Goal: Task Accomplishment & Management: Use online tool/utility

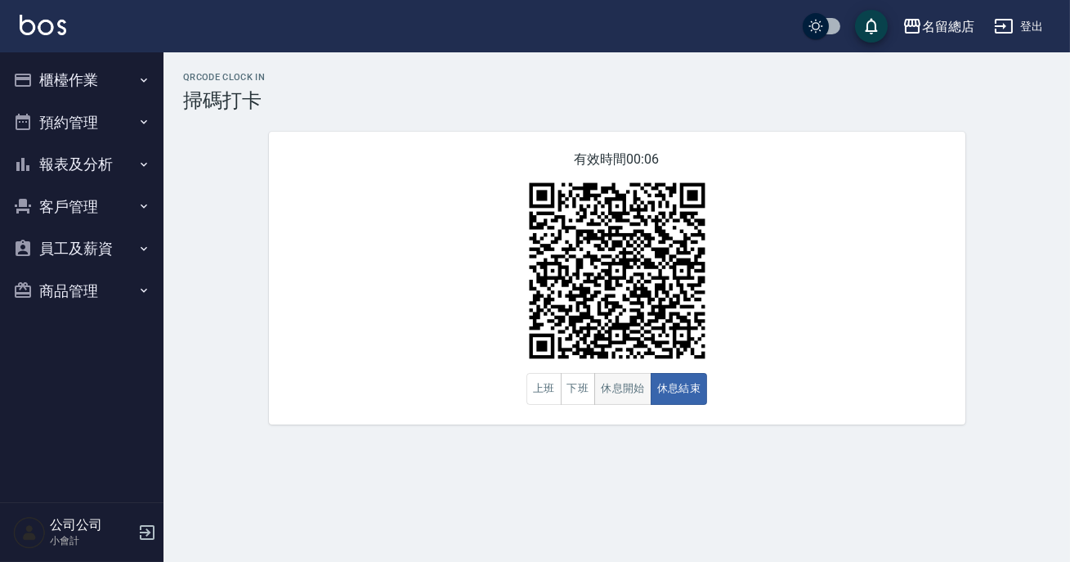
click at [611, 375] on button "休息開始" at bounding box center [622, 389] width 57 height 32
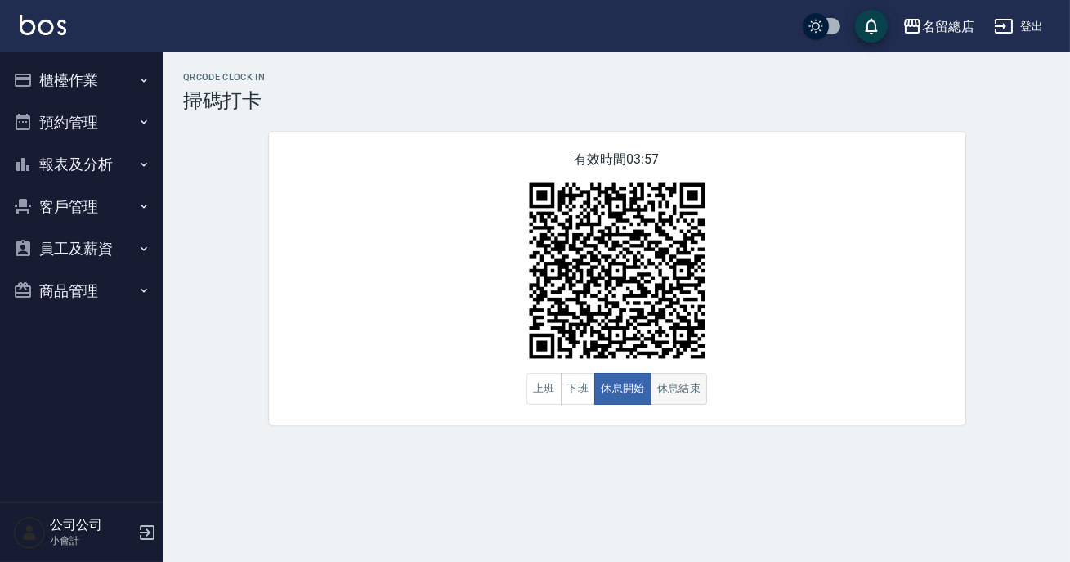
click at [653, 403] on button "休息結束" at bounding box center [679, 389] width 57 height 32
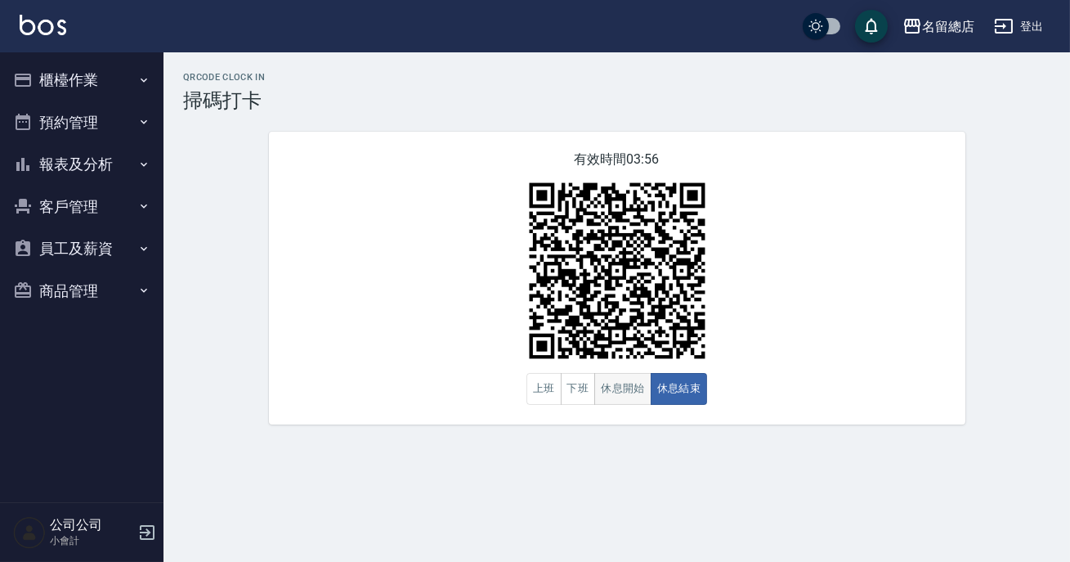
click at [618, 379] on button "休息開始" at bounding box center [622, 389] width 57 height 32
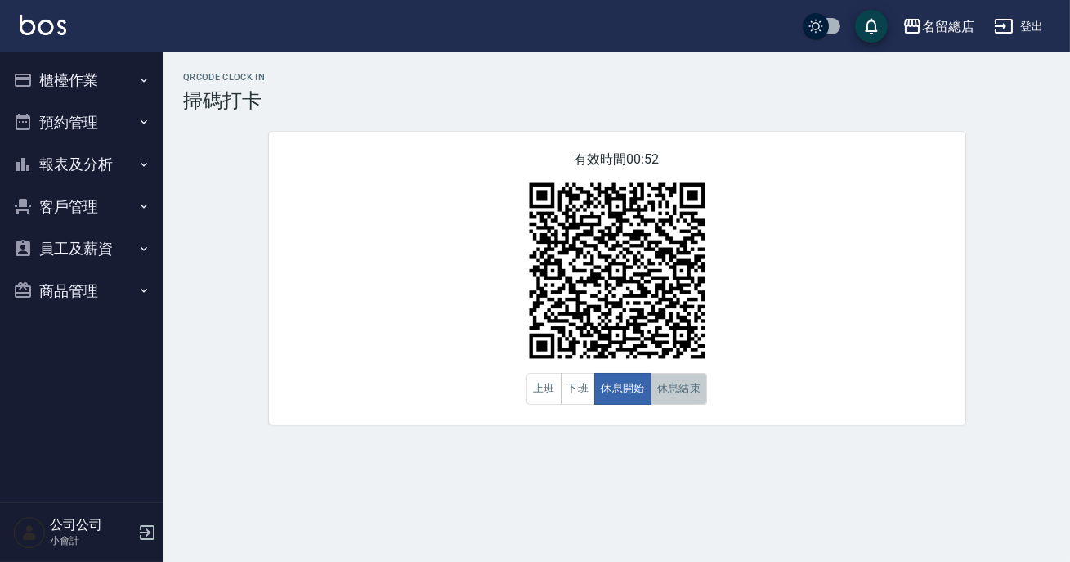
click at [663, 386] on button "休息結束" at bounding box center [679, 389] width 57 height 32
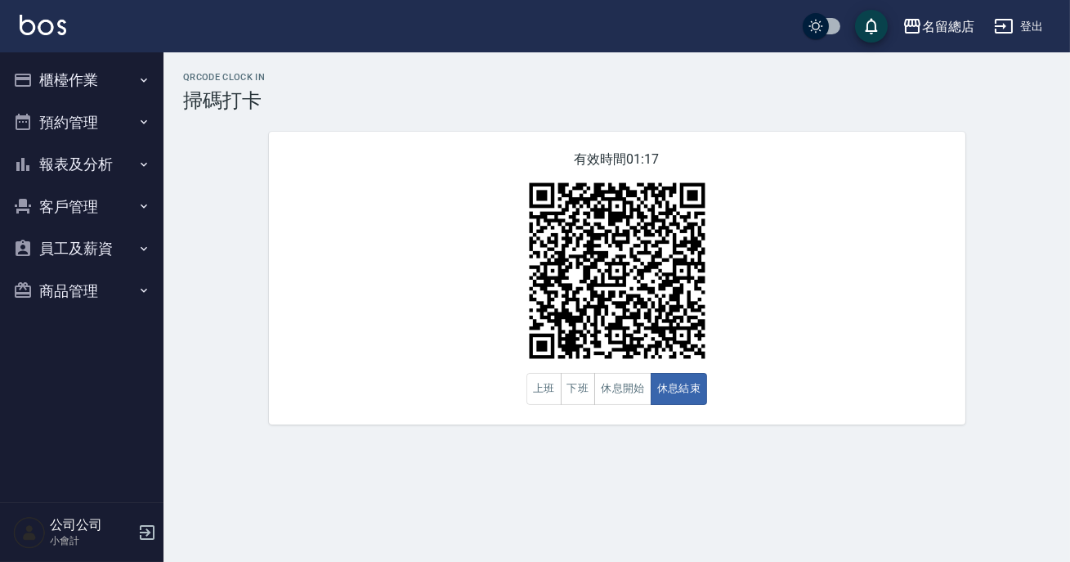
drag, startPoint x: 1069, startPoint y: 469, endPoint x: 1064, endPoint y: 481, distance: 12.5
click at [1059, 486] on div "QRcode Clock In 掃碼打卡 有效時間 01:17 上班 下班 休息開始 休息結束" at bounding box center [535, 281] width 1070 height 562
click at [648, 382] on button "休息開始" at bounding box center [622, 389] width 57 height 32
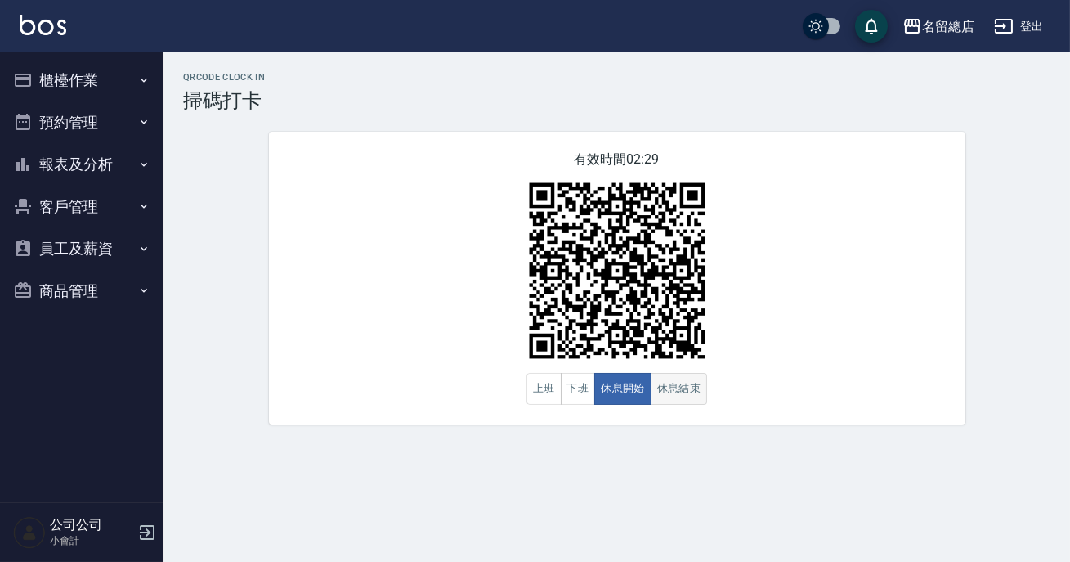
click at [680, 393] on button "休息結束" at bounding box center [679, 389] width 57 height 32
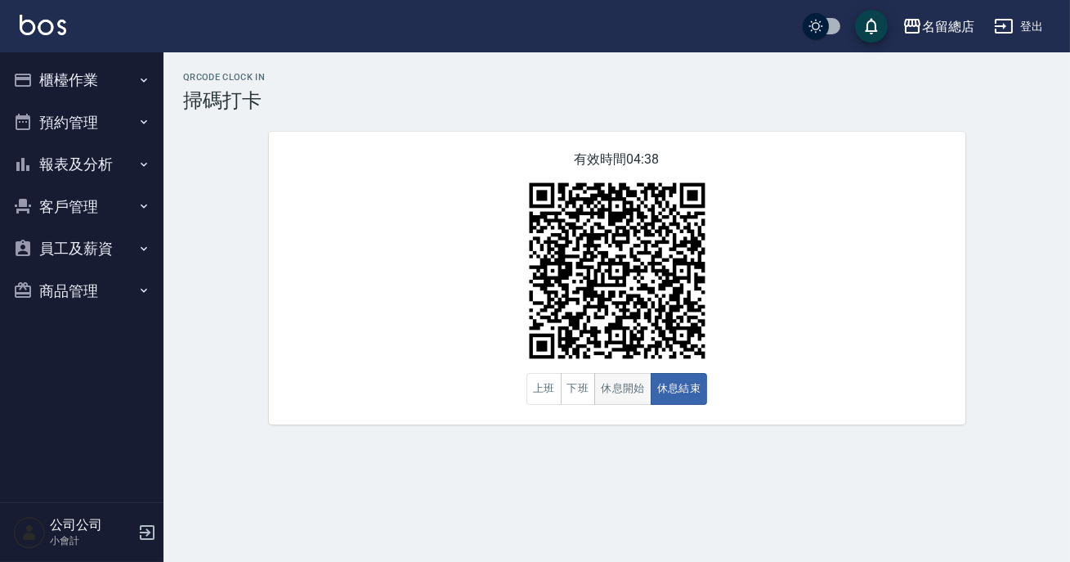
click at [622, 392] on button "休息開始" at bounding box center [622, 389] width 57 height 32
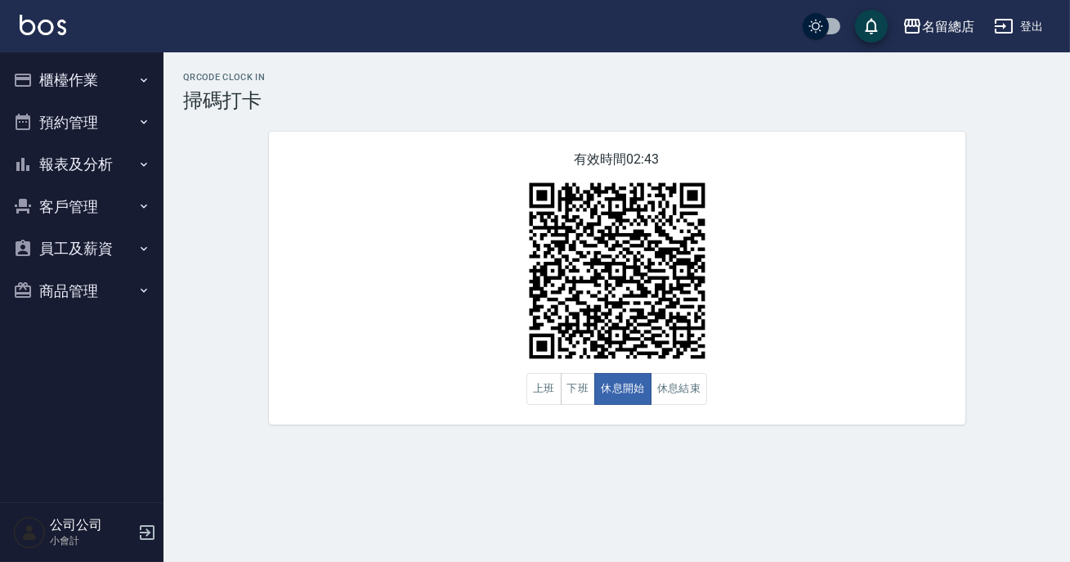
drag, startPoint x: 622, startPoint y: 392, endPoint x: 654, endPoint y: 407, distance: 35.1
click at [654, 407] on div "有效時間 02:43 上班 下班 休息開始 休息結束" at bounding box center [617, 278] width 696 height 293
click at [654, 405] on div "有效時間 02:43 上班 下班 休息開始 休息結束" at bounding box center [617, 278] width 696 height 293
click at [654, 404] on button "休息結束" at bounding box center [679, 389] width 57 height 32
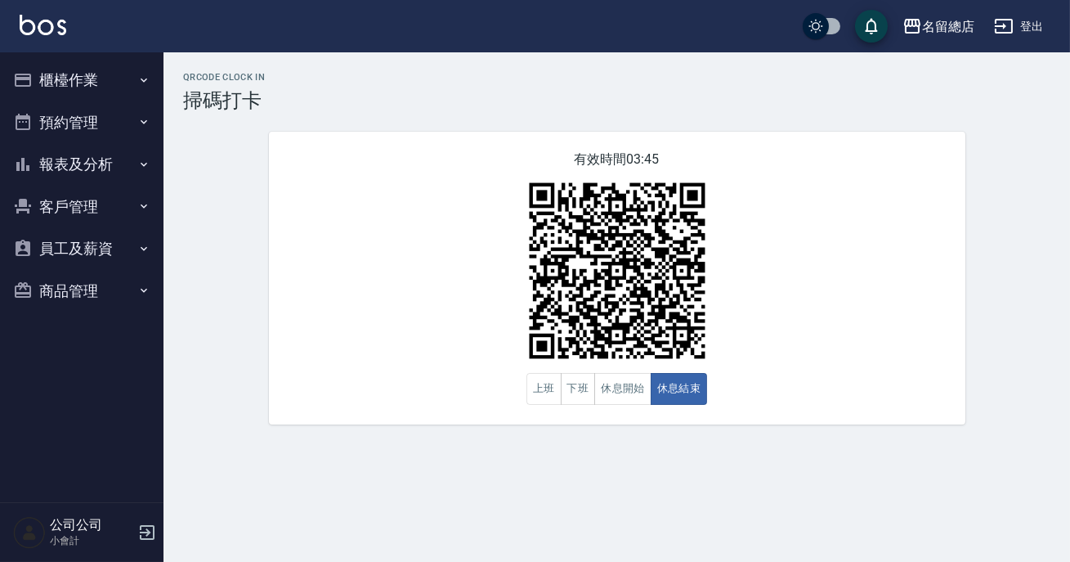
drag, startPoint x: 732, startPoint y: 221, endPoint x: 738, endPoint y: 286, distance: 65.6
click at [732, 243] on div "有效時間 03:45 上班 下班 休息開始 休息結束" at bounding box center [617, 278] width 696 height 293
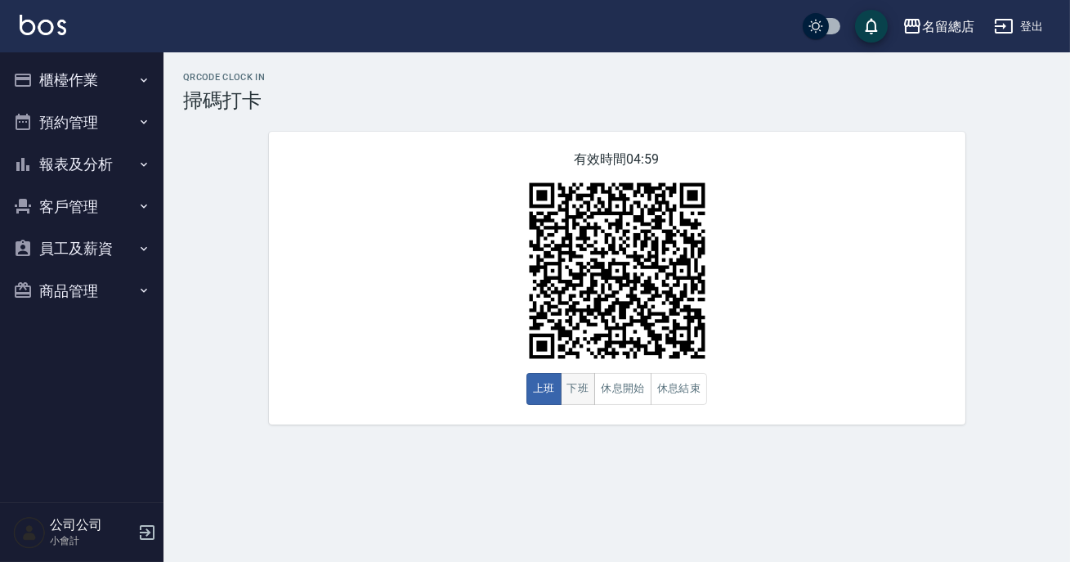
click at [589, 392] on button "下班" at bounding box center [578, 389] width 35 height 32
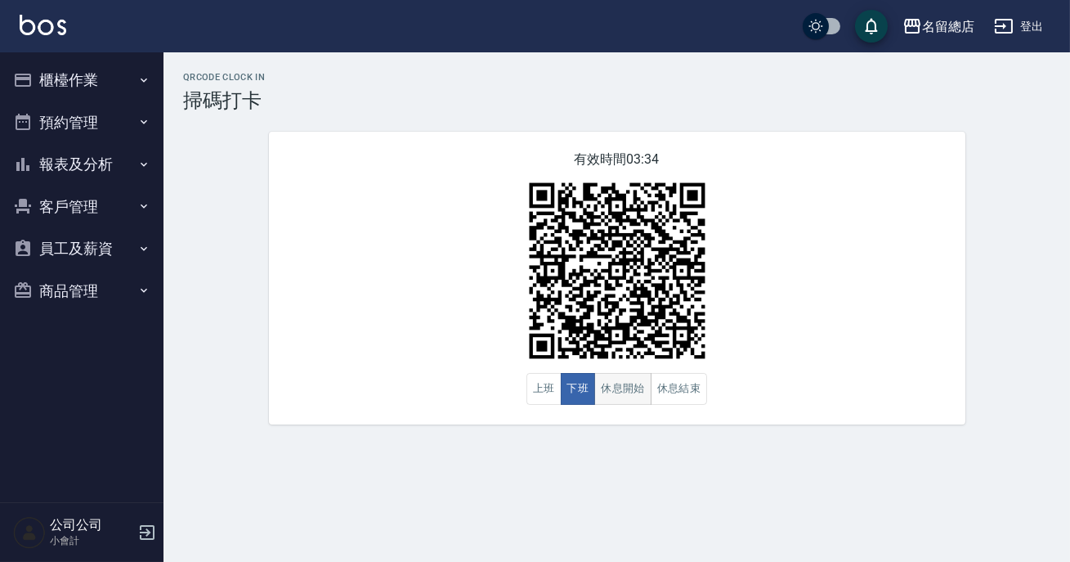
click at [621, 375] on button "休息開始" at bounding box center [622, 389] width 57 height 32
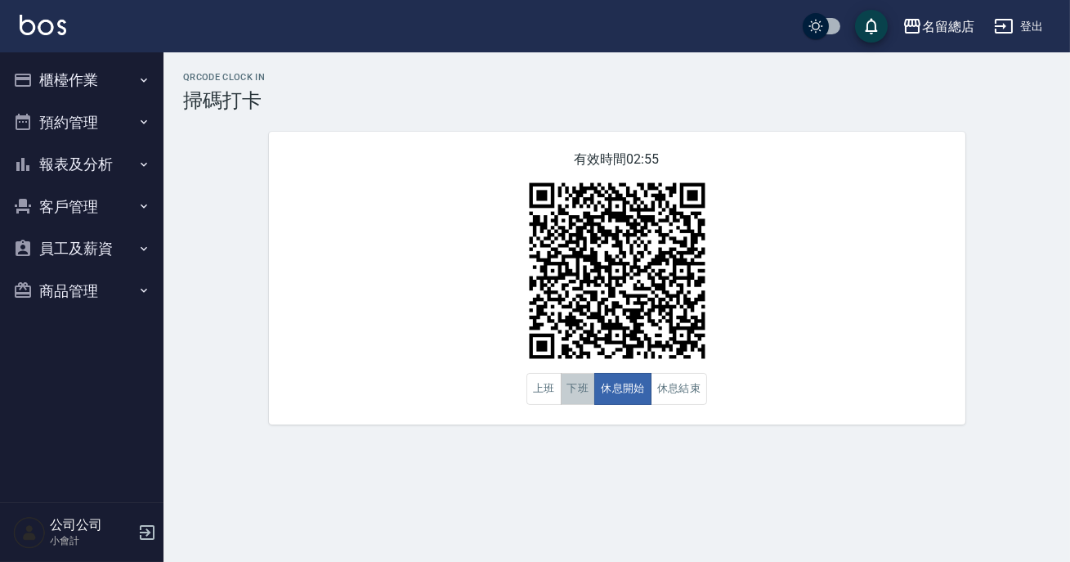
click at [580, 381] on button "下班" at bounding box center [578, 389] width 35 height 32
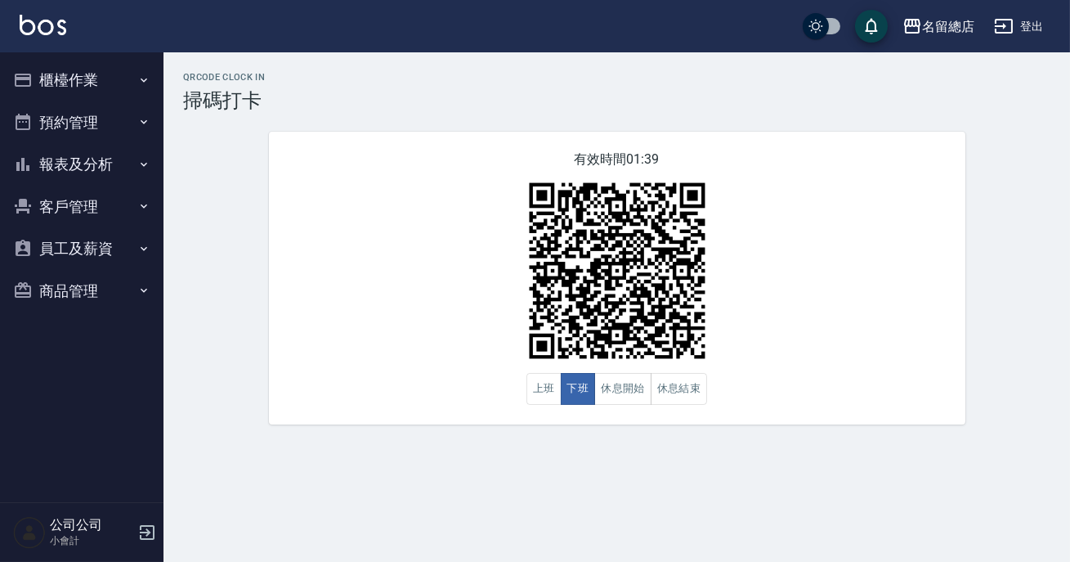
drag, startPoint x: 621, startPoint y: 379, endPoint x: 598, endPoint y: 362, distance: 29.3
click at [619, 378] on button "休息開始" at bounding box center [622, 389] width 57 height 32
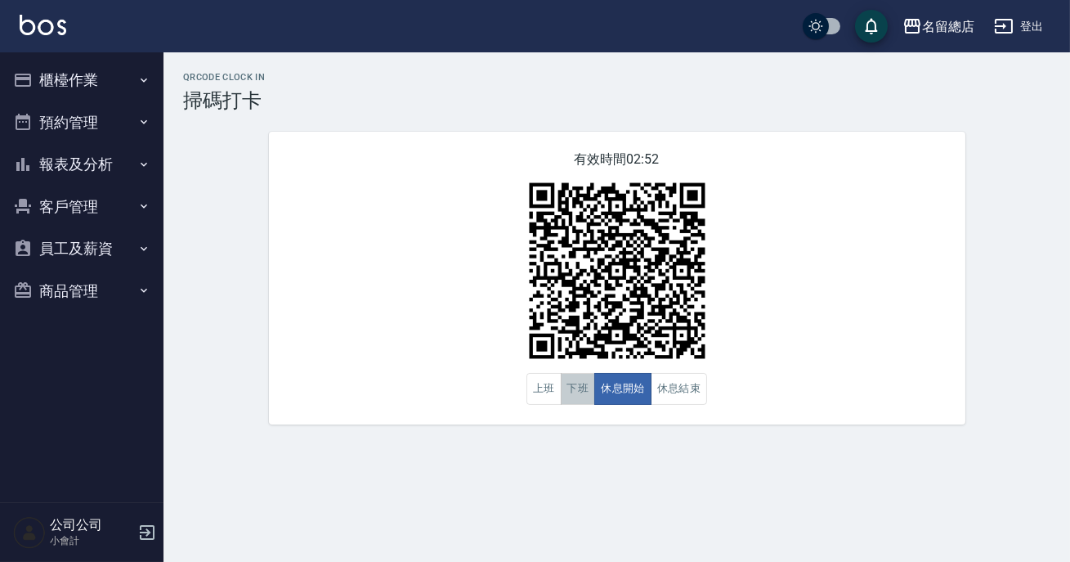
click at [571, 383] on button "下班" at bounding box center [578, 389] width 35 height 32
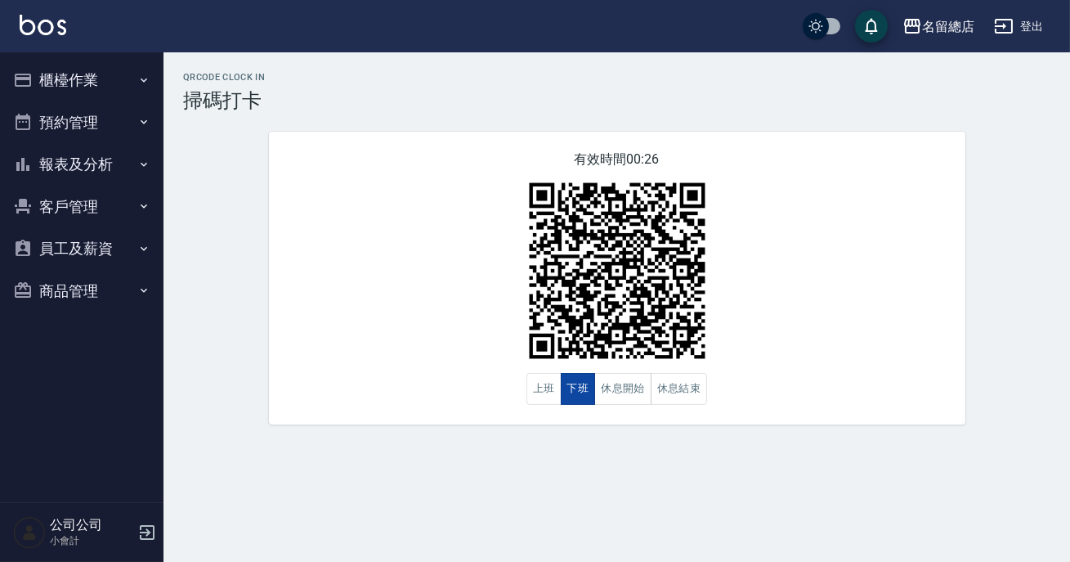
click at [571, 383] on button "下班" at bounding box center [578, 389] width 35 height 32
click at [645, 373] on img at bounding box center [617, 270] width 204 height 204
click at [661, 392] on button "休息結束" at bounding box center [679, 389] width 57 height 32
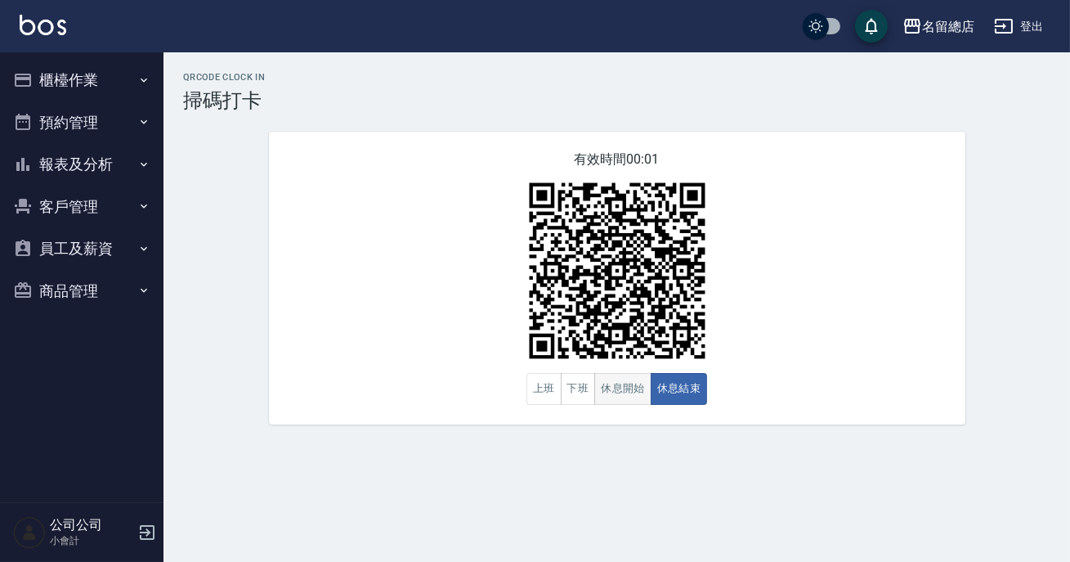
click at [645, 392] on div "上班 下班 休息開始 休息結束" at bounding box center [616, 389] width 181 height 32
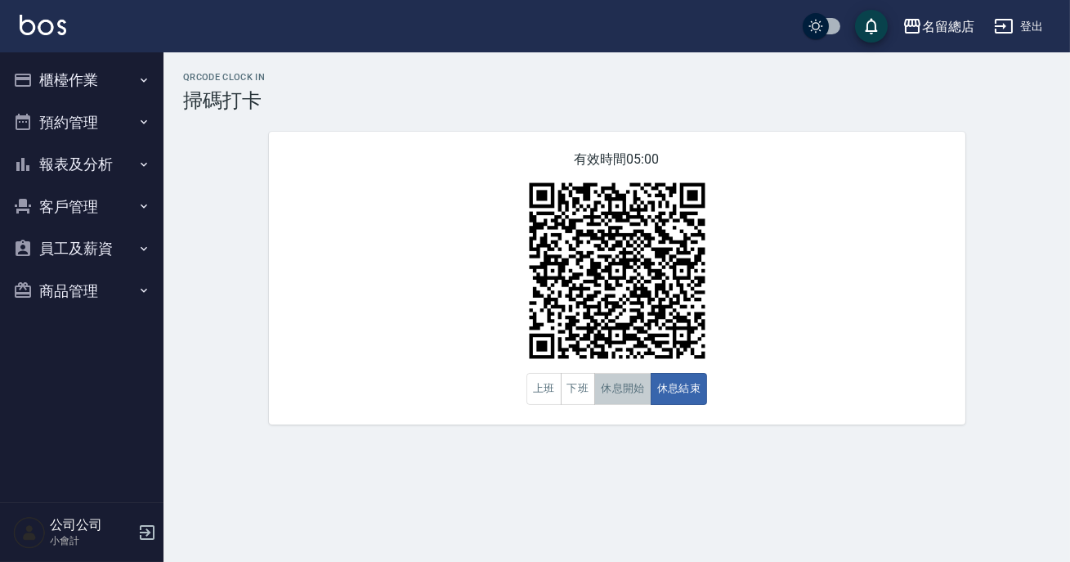
click at [645, 392] on button "休息開始" at bounding box center [622, 389] width 57 height 32
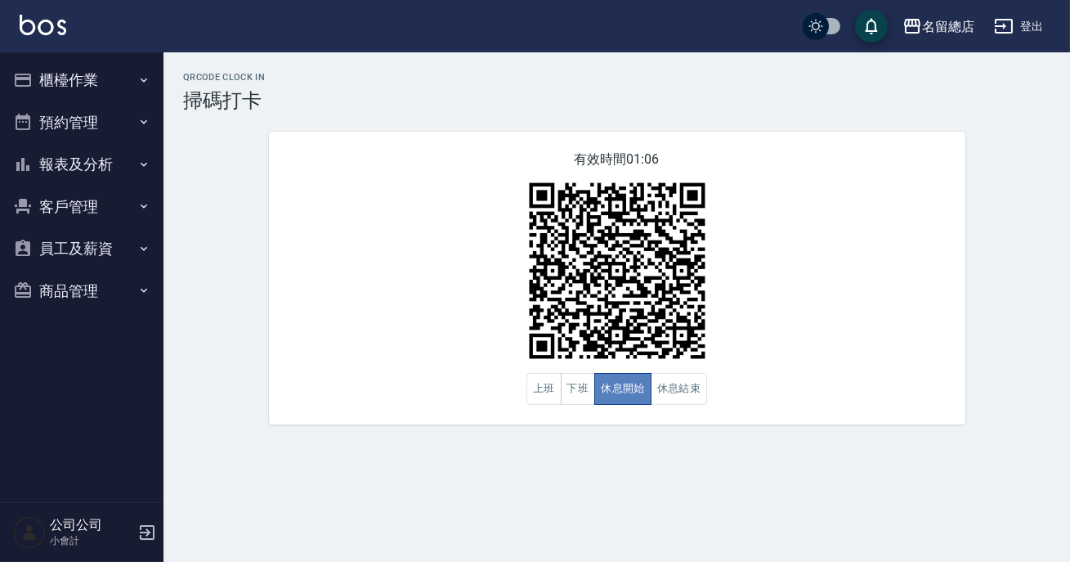
click at [645, 392] on button "休息開始" at bounding box center [622, 389] width 57 height 32
click at [671, 402] on button "休息結束" at bounding box center [679, 389] width 57 height 32
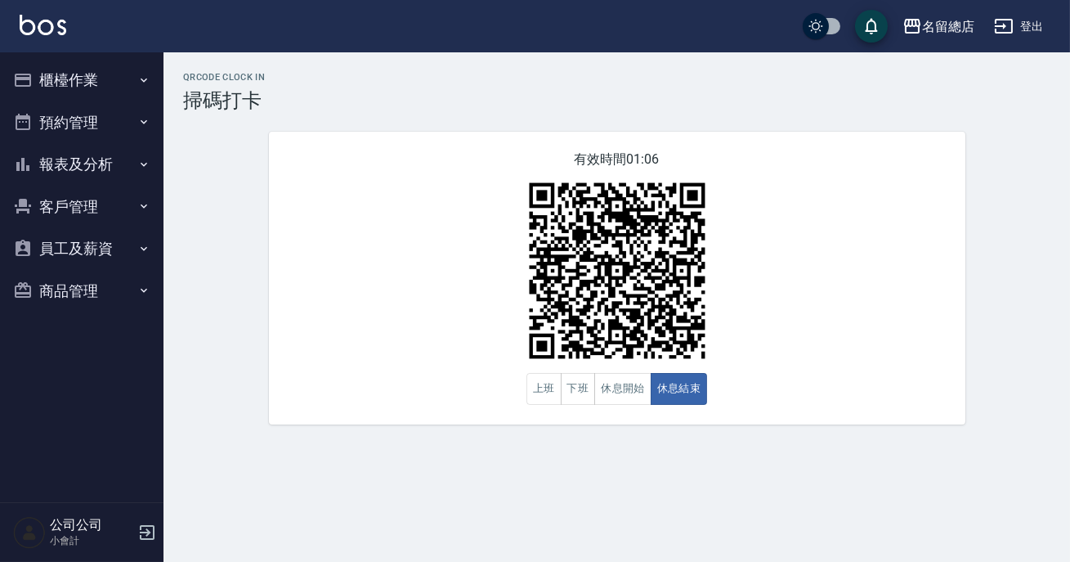
click at [674, 369] on img at bounding box center [617, 270] width 204 height 204
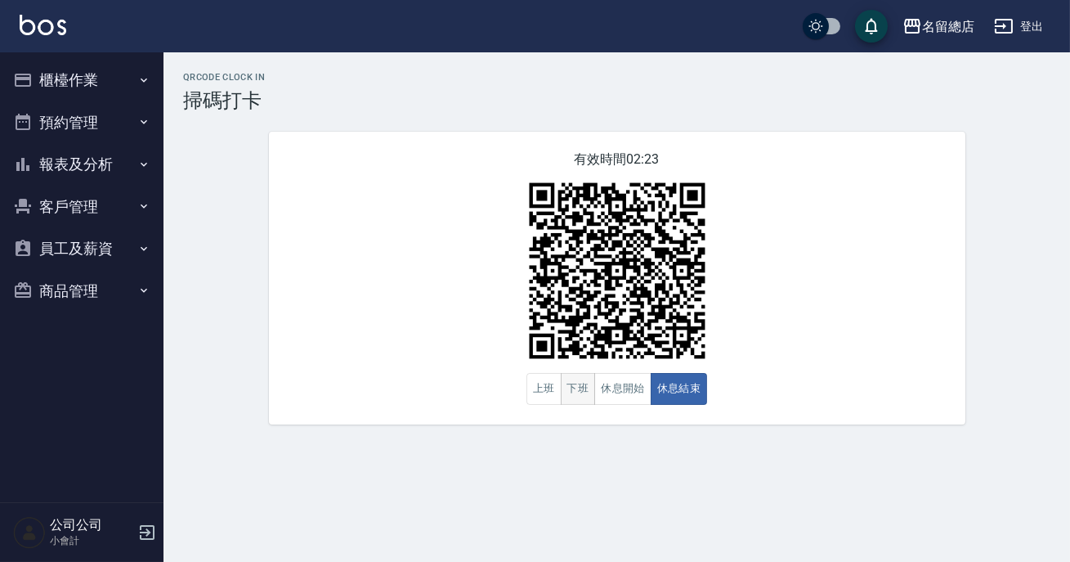
click at [572, 394] on button "下班" at bounding box center [578, 389] width 35 height 32
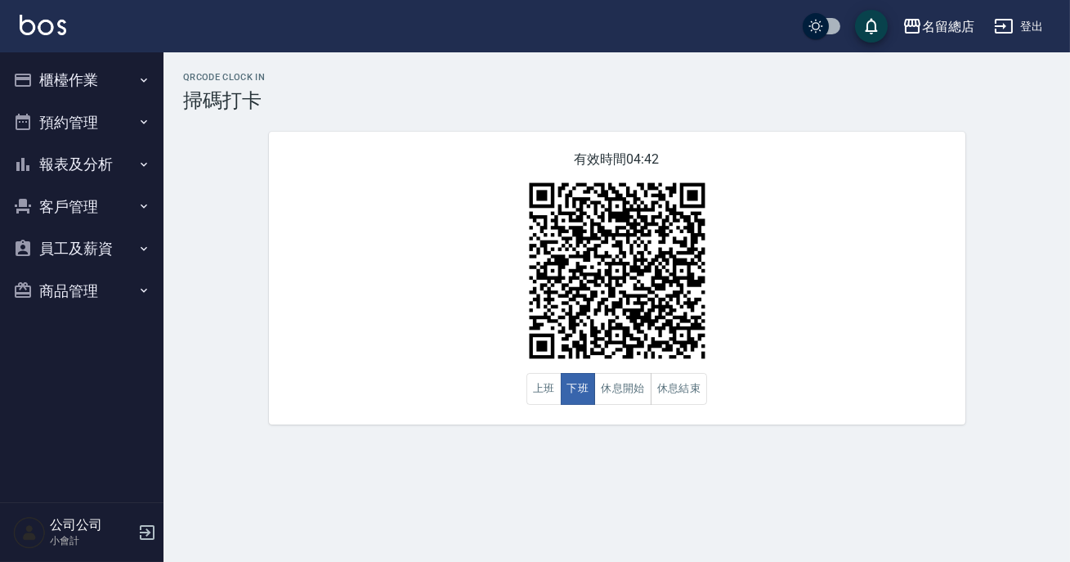
click at [137, 141] on button "預約管理" at bounding box center [82, 122] width 150 height 43
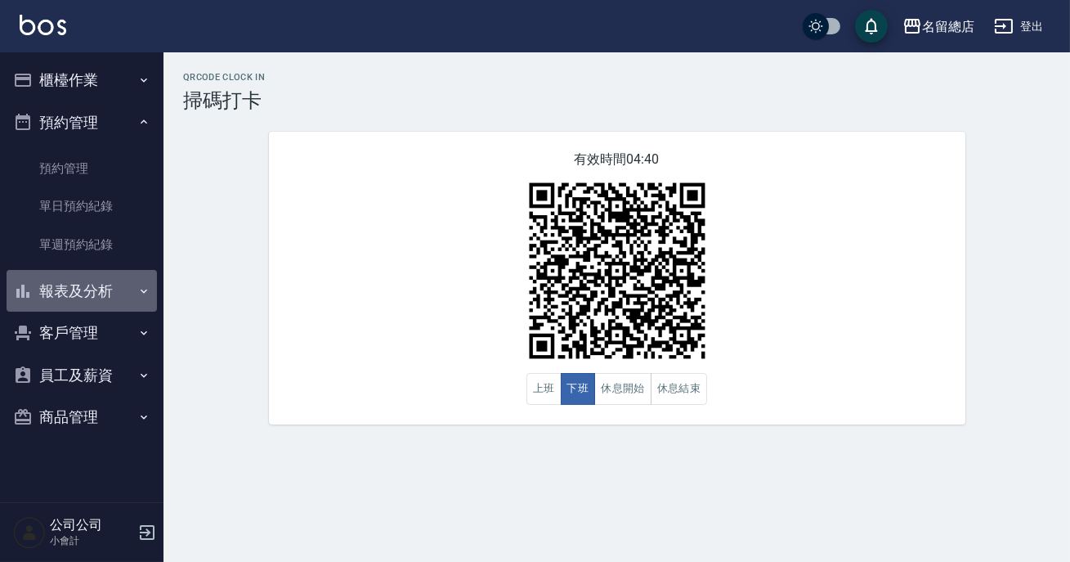
click at [99, 293] on button "報表及分析" at bounding box center [82, 291] width 150 height 43
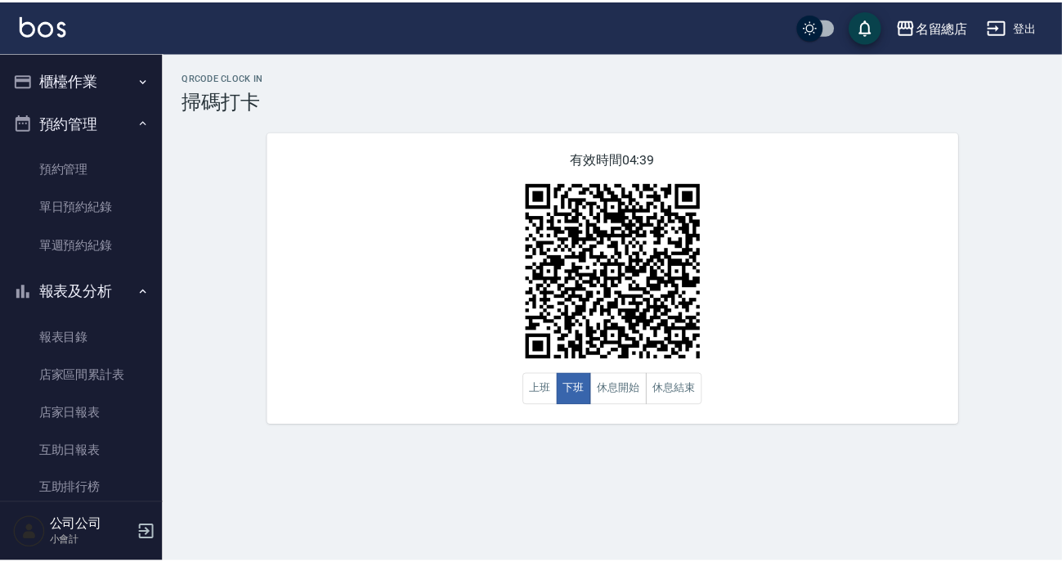
scroll to position [148, 0]
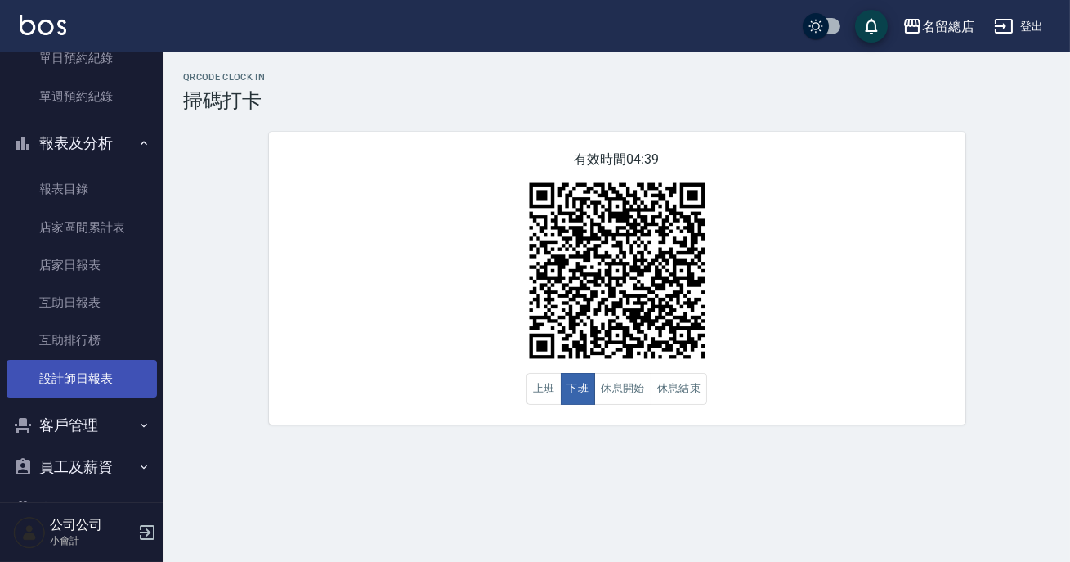
click at [107, 390] on link "設計師日報表" at bounding box center [82, 379] width 150 height 38
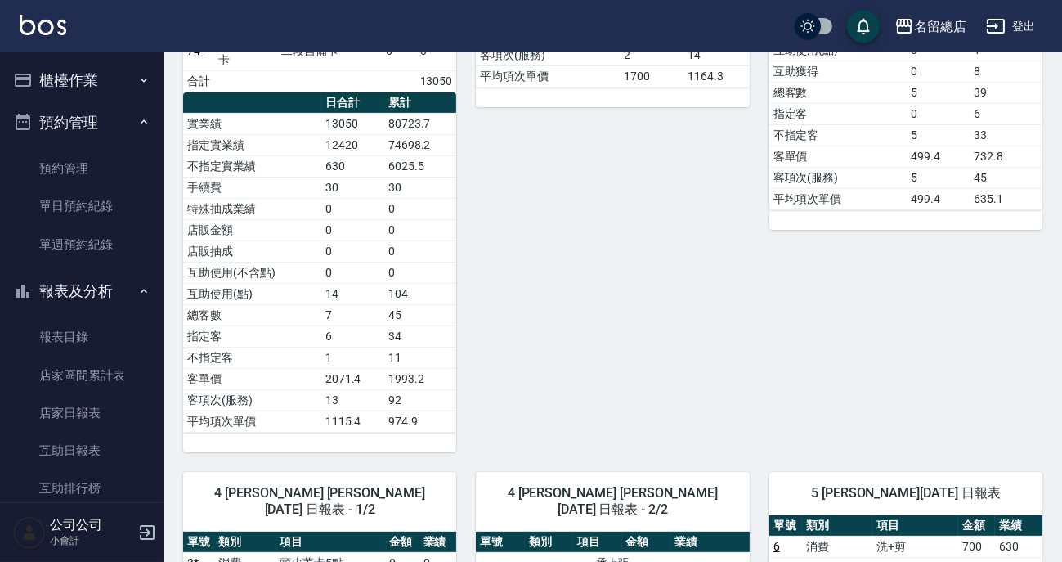
click at [29, 73] on icon "button" at bounding box center [23, 80] width 20 height 20
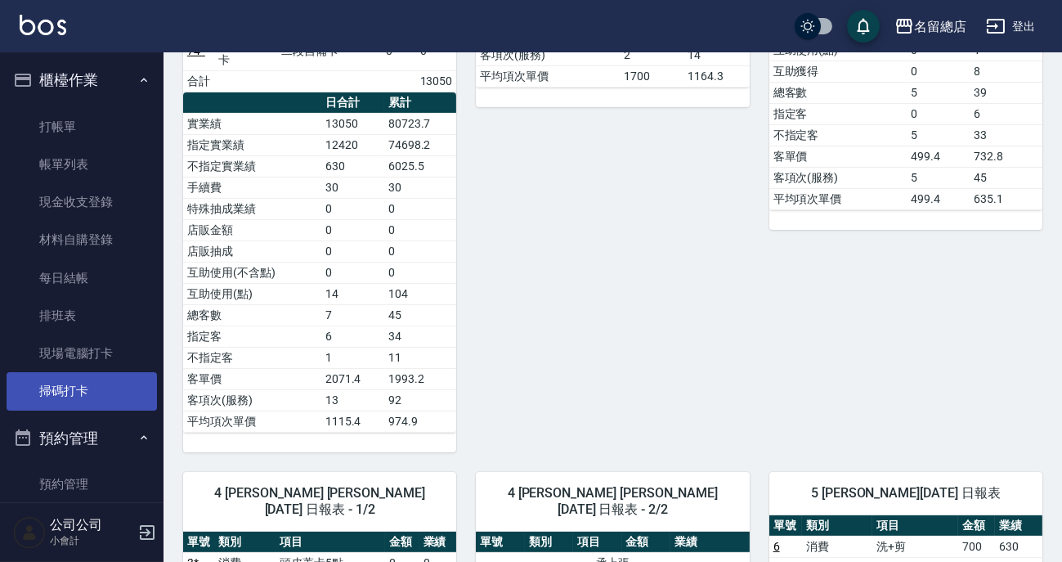
click at [114, 377] on link "掃碼打卡" at bounding box center [82, 391] width 150 height 38
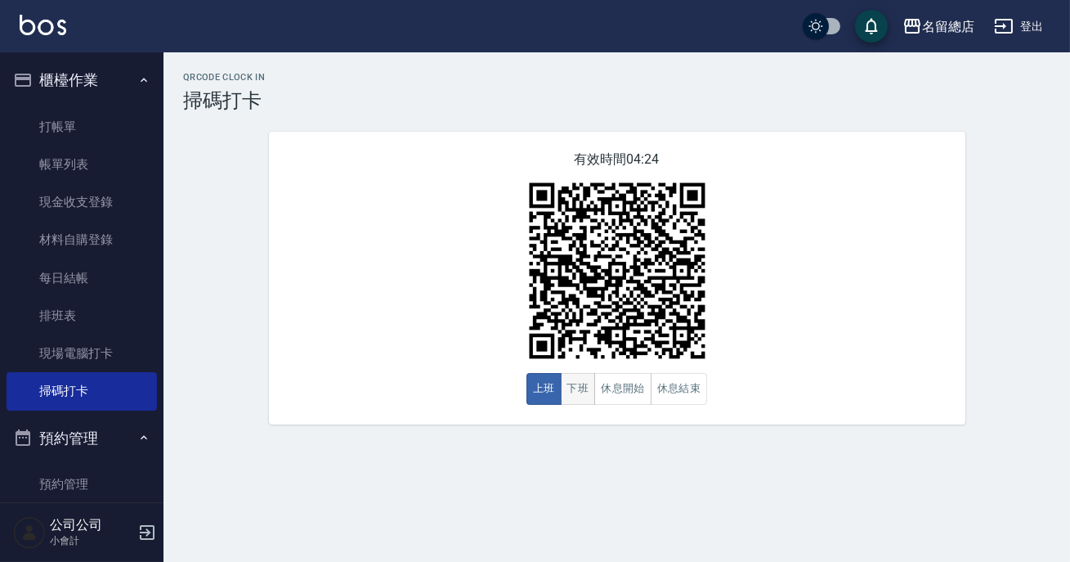
click at [580, 399] on button "下班" at bounding box center [578, 389] width 35 height 32
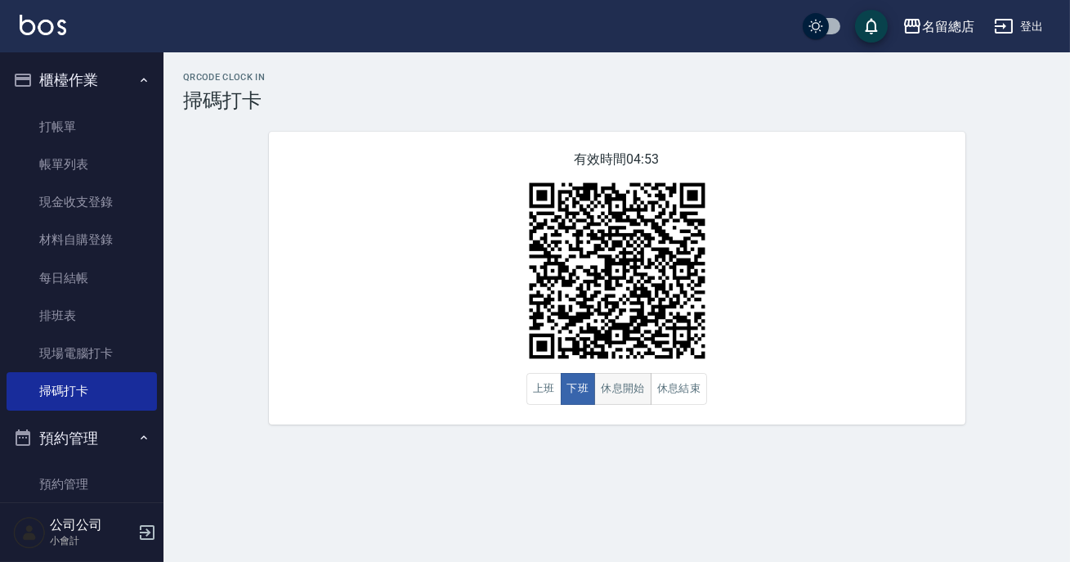
click at [624, 388] on button "休息開始" at bounding box center [622, 389] width 57 height 32
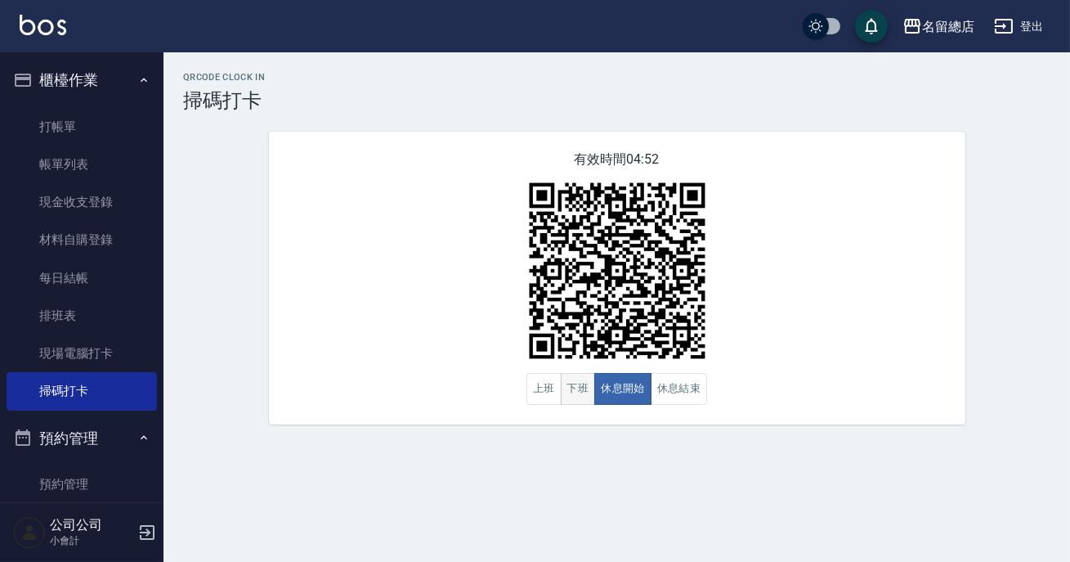
click at [582, 388] on button "下班" at bounding box center [578, 389] width 35 height 32
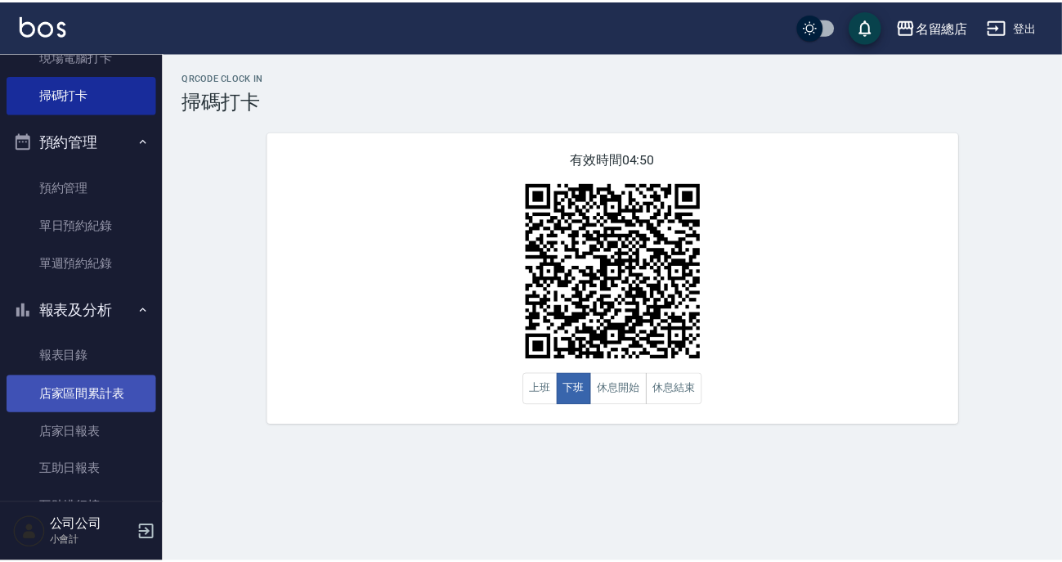
scroll to position [446, 0]
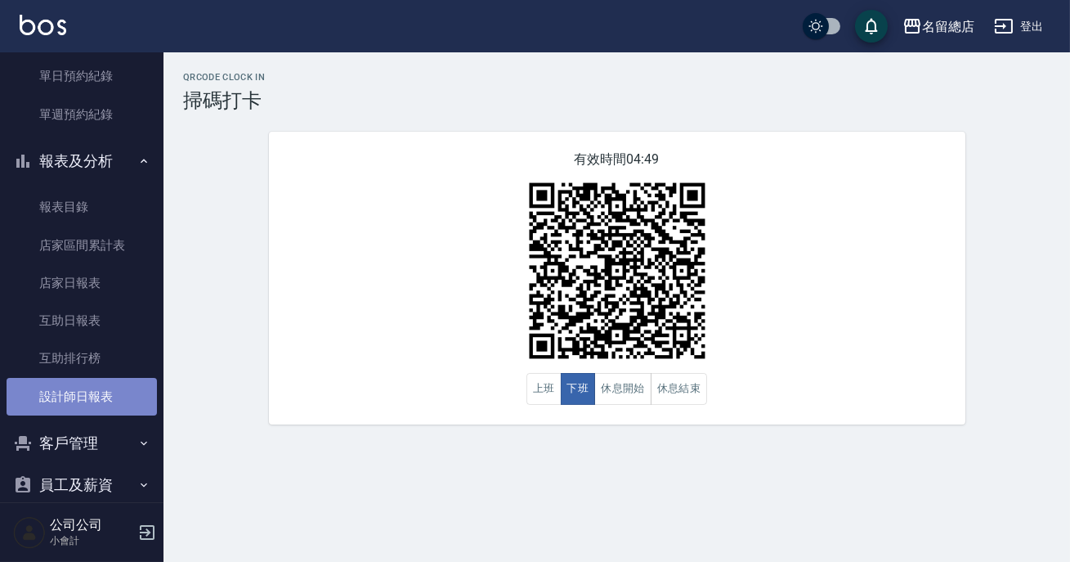
click at [102, 402] on link "設計師日報表" at bounding box center [82, 397] width 150 height 38
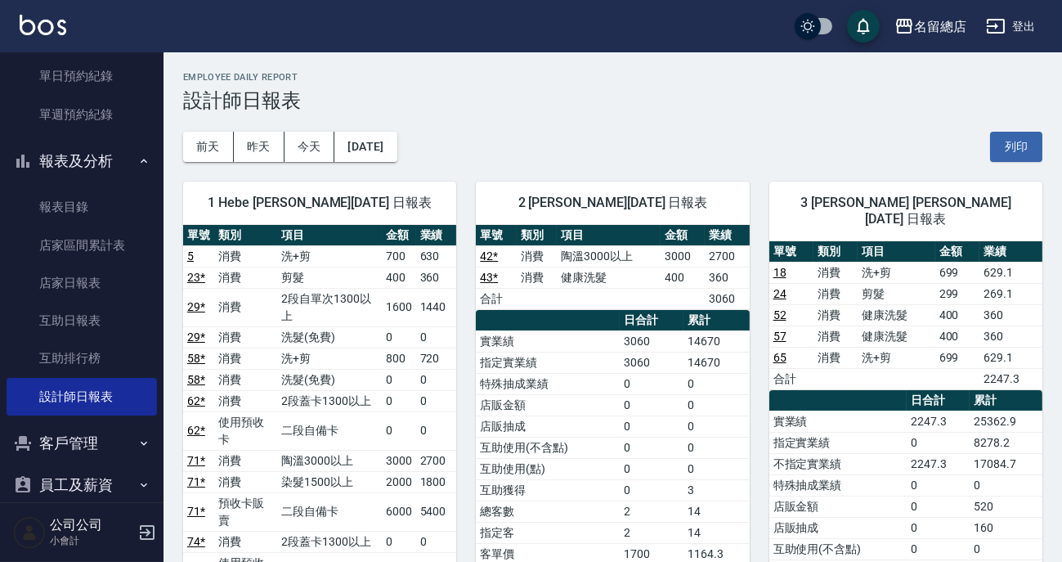
scroll to position [74, 0]
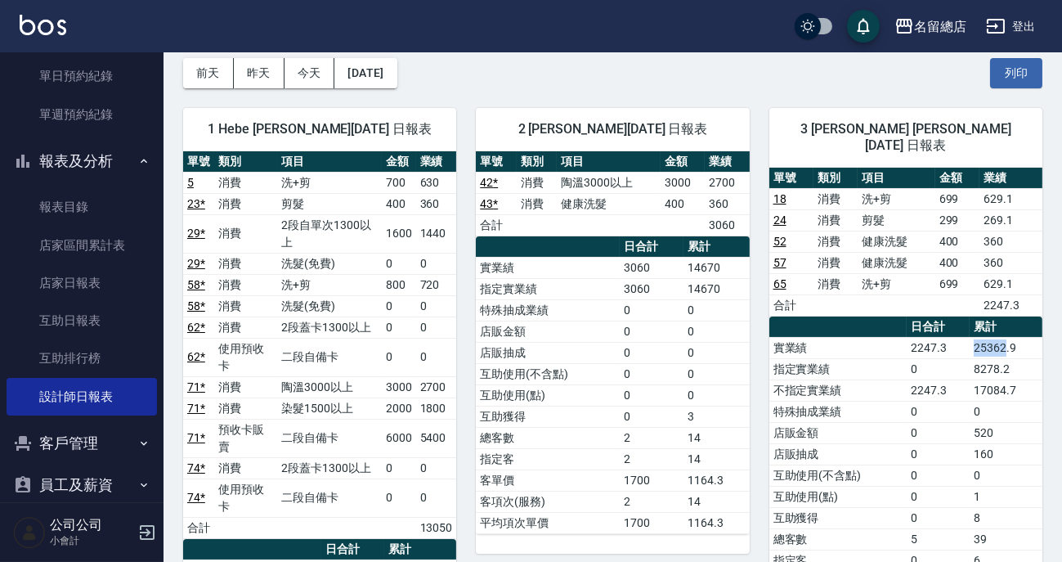
drag, startPoint x: 973, startPoint y: 328, endPoint x: 1005, endPoint y: 322, distance: 33.2
click at [1005, 337] on td "25362.9" at bounding box center [1006, 347] width 73 height 21
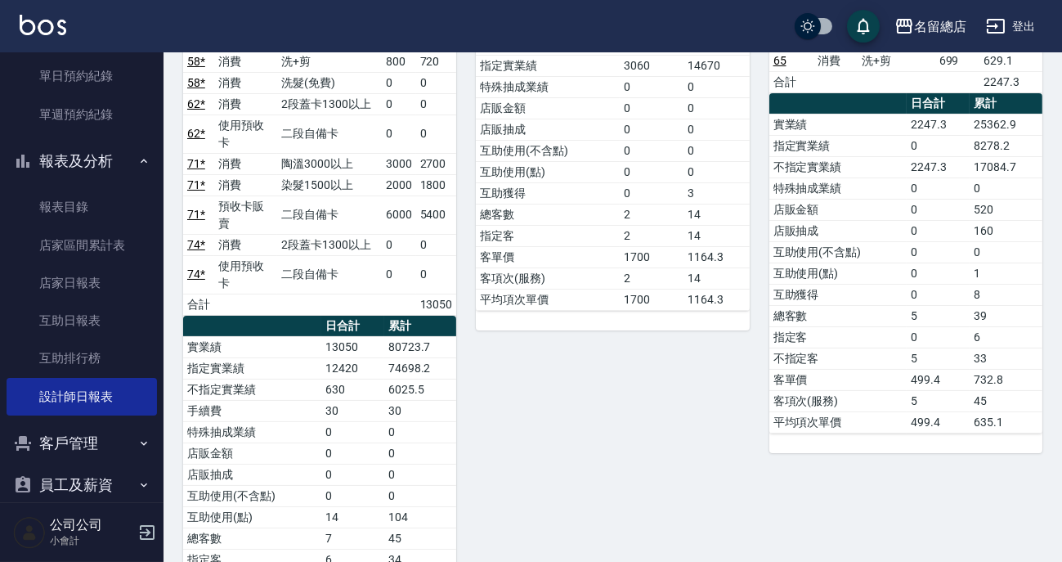
click at [1005, 347] on td "33" at bounding box center [1006, 357] width 73 height 21
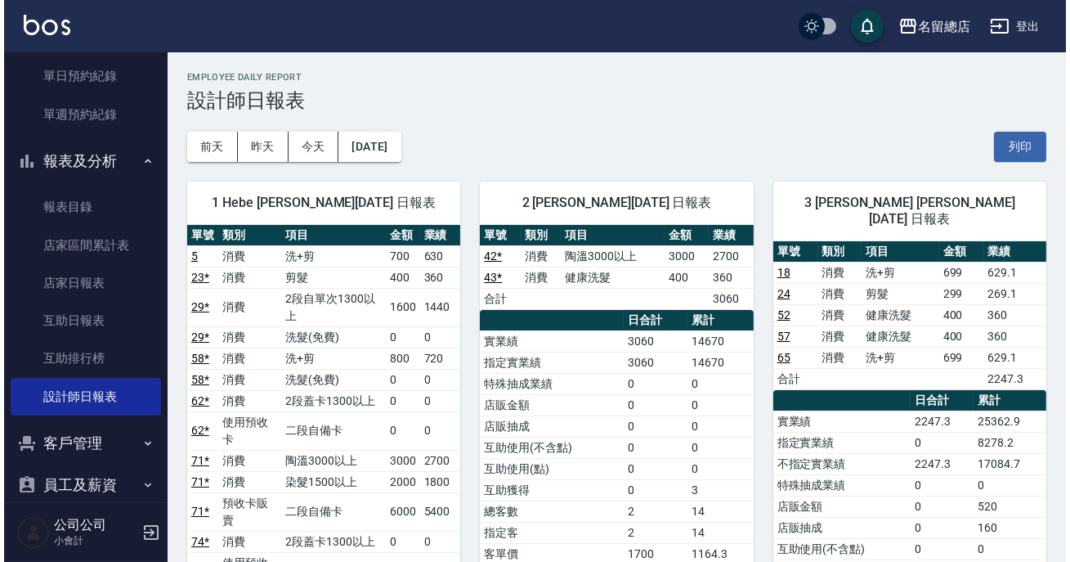
scroll to position [148, 0]
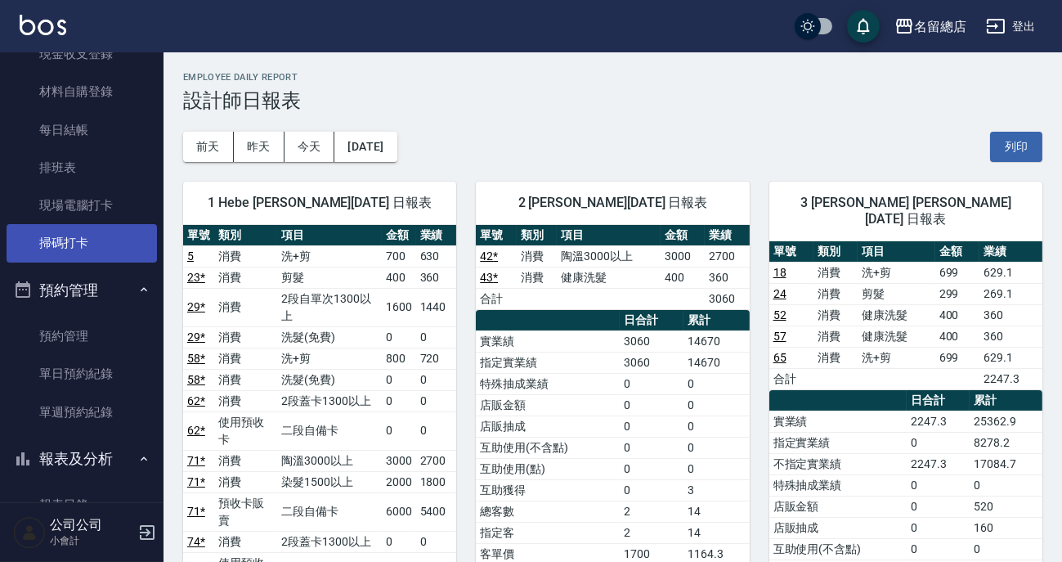
click at [73, 244] on link "掃碼打卡" at bounding box center [82, 243] width 150 height 38
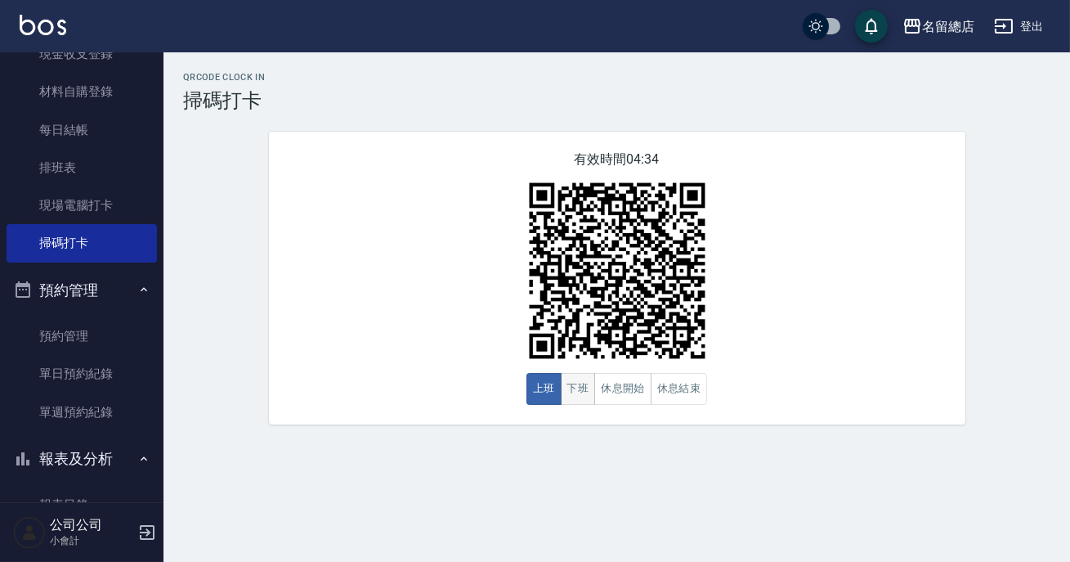
click at [572, 387] on button "下班" at bounding box center [578, 389] width 35 height 32
